Goal: Information Seeking & Learning: Learn about a topic

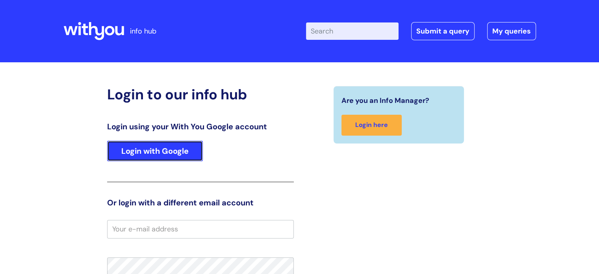
click at [172, 146] on link "Login with Google" at bounding box center [155, 151] width 96 height 20
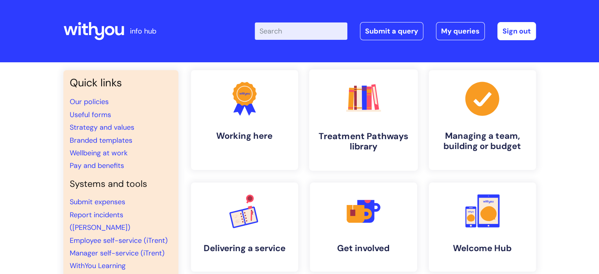
click at [364, 134] on h4 "Treatment Pathways library" at bounding box center [363, 141] width 96 height 21
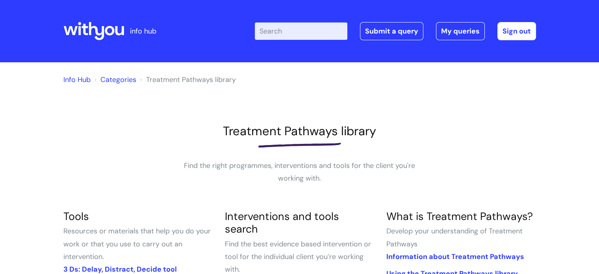
click at [359, 135] on h1 "Treatment Pathways library" at bounding box center [299, 131] width 473 height 15
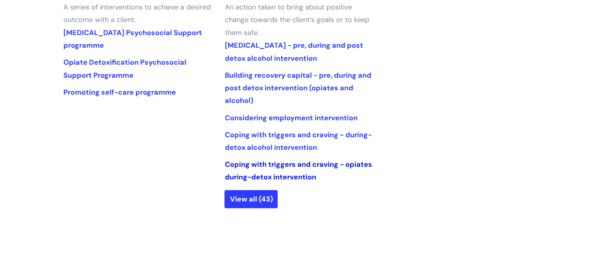
scroll to position [394, 0]
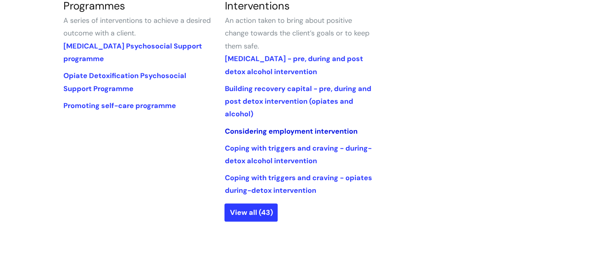
click at [299, 130] on link "Considering employment intervention" at bounding box center [290, 130] width 133 height 9
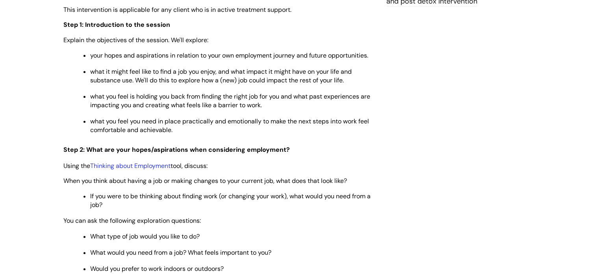
scroll to position [1024, 0]
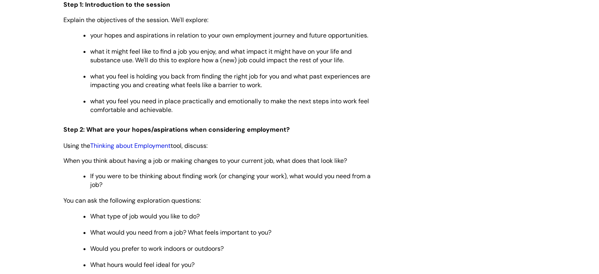
click at [146, 141] on link "Thinking about Employment" at bounding box center [130, 145] width 80 height 8
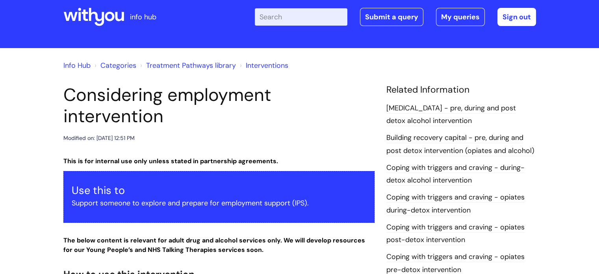
scroll to position [0, 0]
